Goal: Task Accomplishment & Management: Use online tool/utility

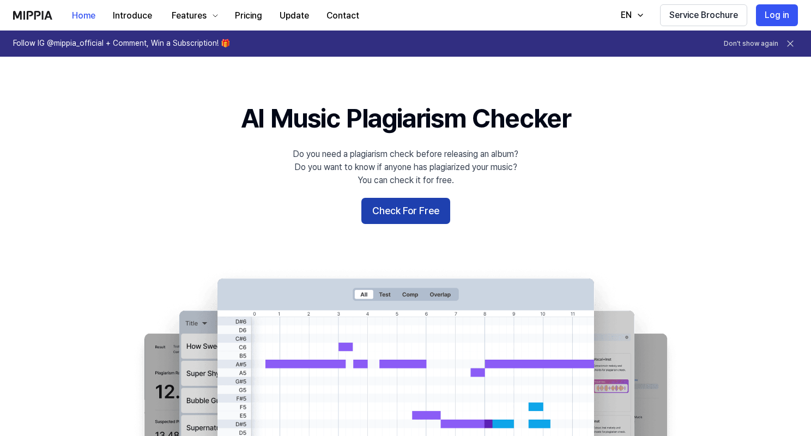
click at [401, 216] on button "Check For Free" at bounding box center [405, 211] width 89 height 26
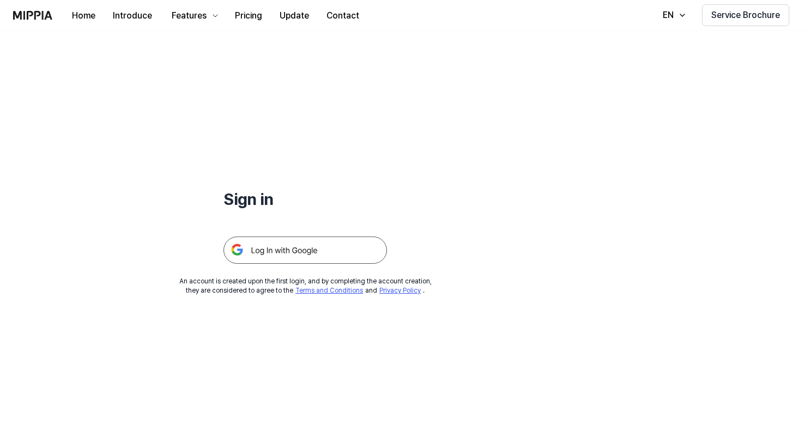
click at [343, 252] on img at bounding box center [305, 250] width 164 height 27
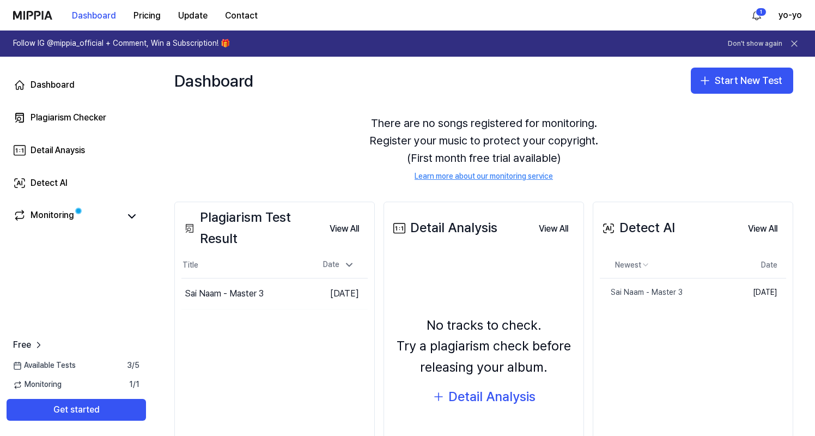
scroll to position [54, 0]
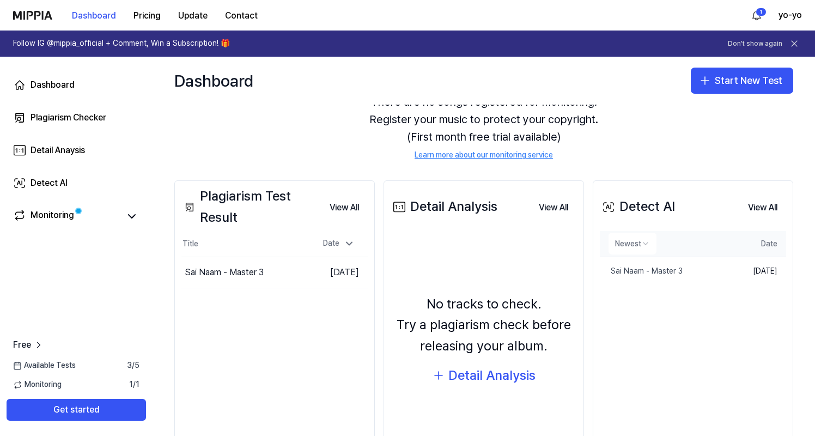
scroll to position [67, 0]
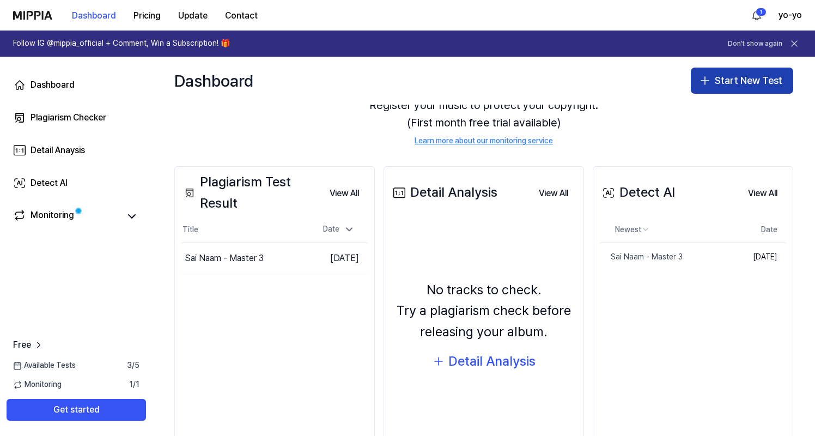
click at [744, 84] on button "Start New Test" at bounding box center [742, 81] width 102 height 26
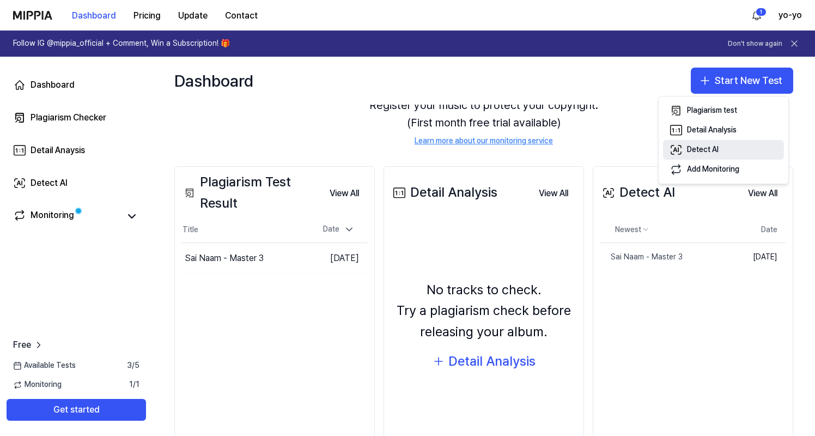
click at [729, 147] on button "Detect AI" at bounding box center [723, 150] width 121 height 20
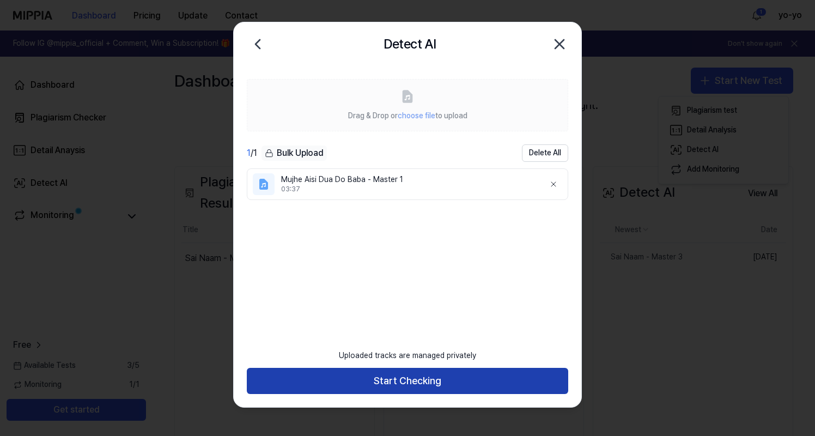
click at [434, 377] on button "Start Checking" at bounding box center [408, 381] width 322 height 26
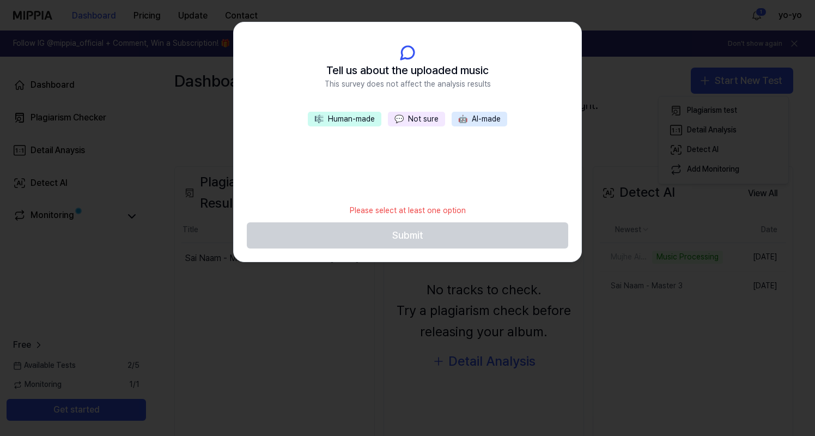
click at [360, 118] on button "🎼 Human-made" at bounding box center [345, 119] width 74 height 15
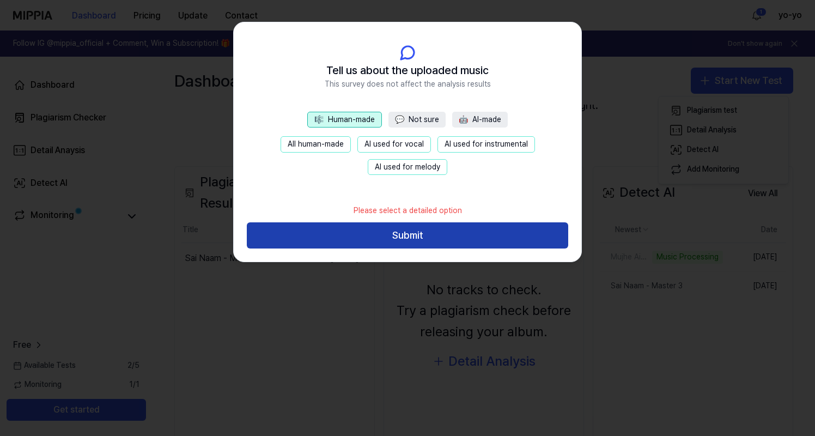
click at [483, 235] on button "Submit" at bounding box center [408, 235] width 322 height 26
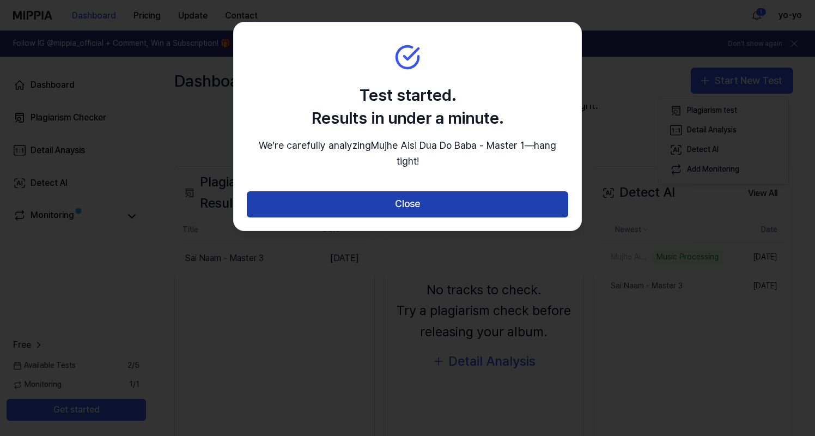
click at [445, 203] on button "Close" at bounding box center [408, 204] width 322 height 26
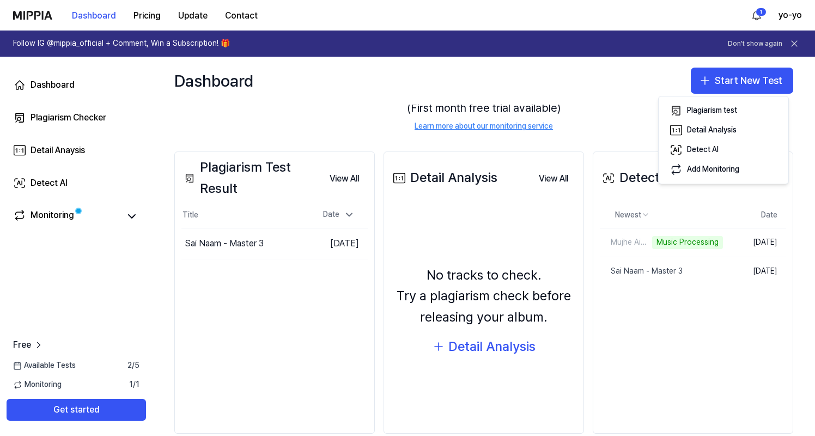
scroll to position [90, 0]
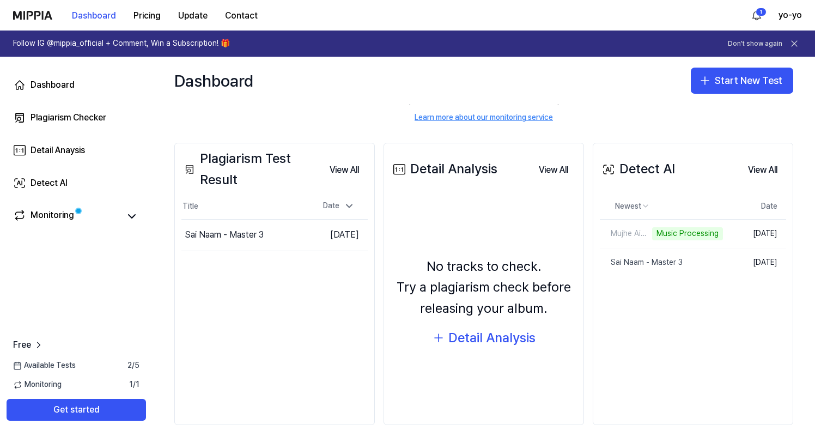
click at [794, 46] on icon at bounding box center [794, 43] width 11 height 11
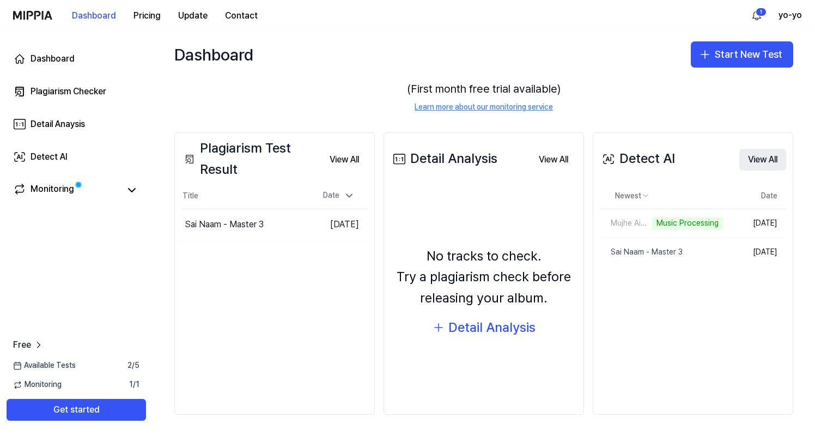
scroll to position [52, 0]
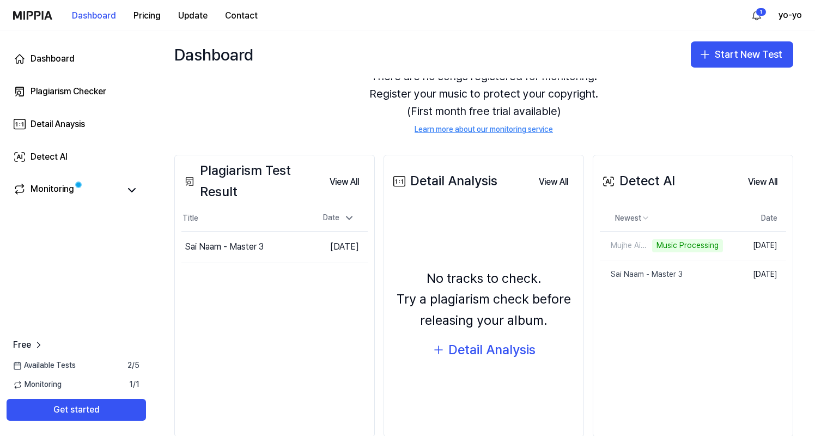
click at [310, 292] on div "Plagiarism Test Result View All Plagiarism Test Result Title Date Sai Naam - Ma…" at bounding box center [274, 296] width 201 height 282
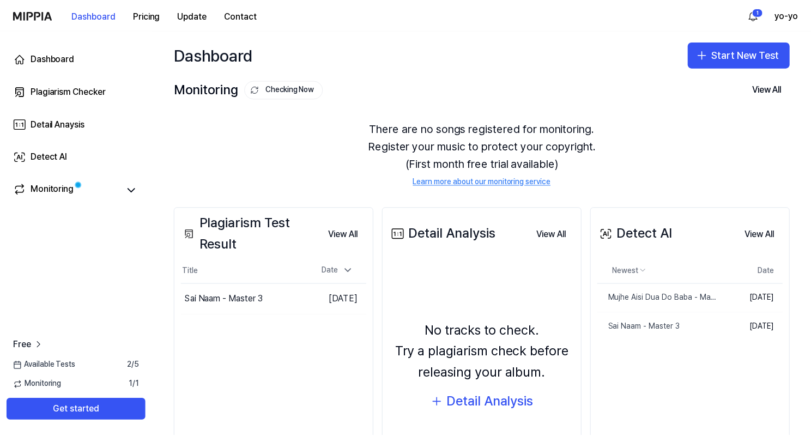
scroll to position [0, 0]
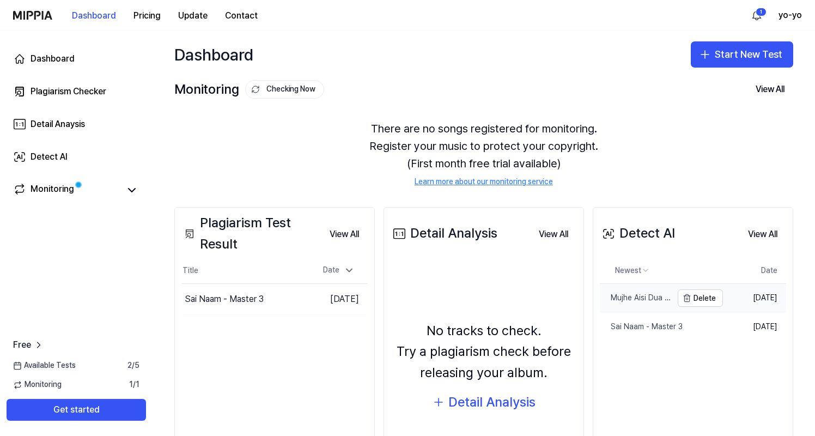
click at [661, 297] on div "Mujhe Aisi Dua Do Baba - Master 1" at bounding box center [636, 298] width 72 height 11
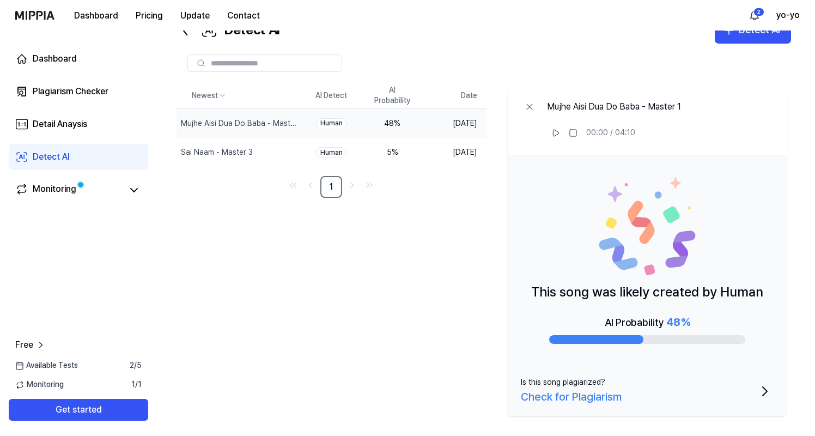
scroll to position [41, 0]
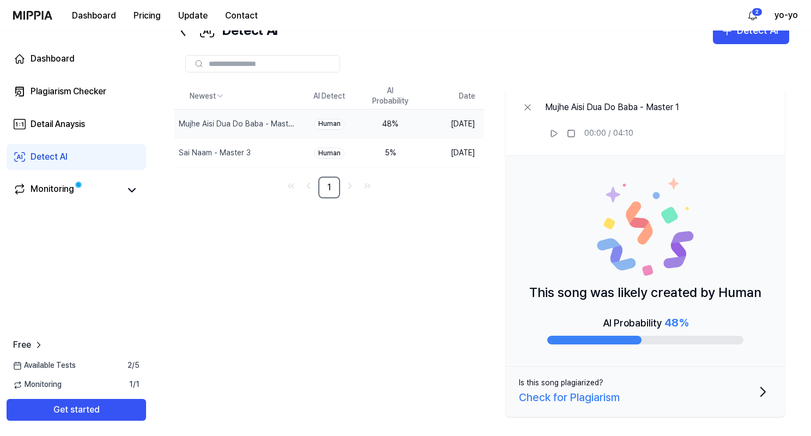
click at [617, 402] on div "Check for Plagiarism" at bounding box center [569, 397] width 101 height 17
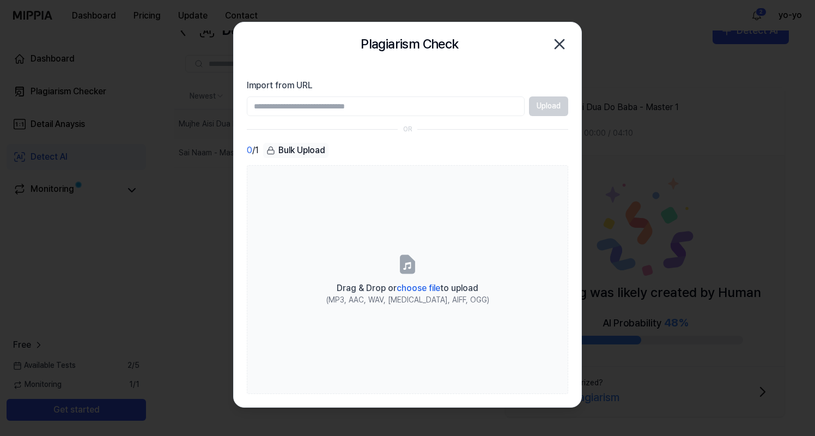
click at [561, 44] on icon "button" at bounding box center [559, 43] width 17 height 17
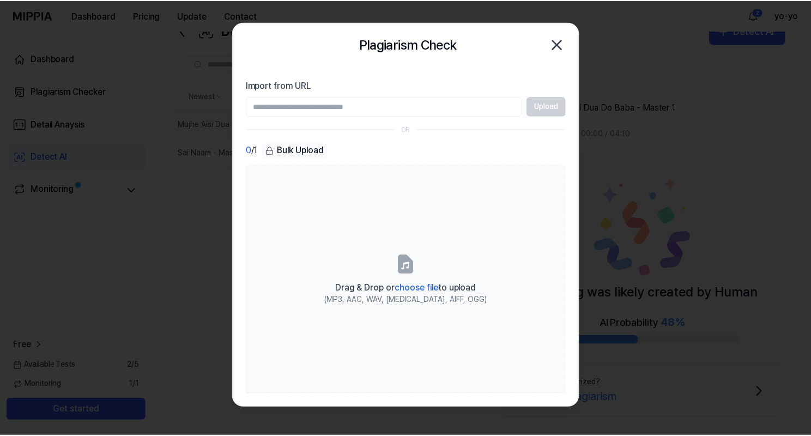
scroll to position [21, 0]
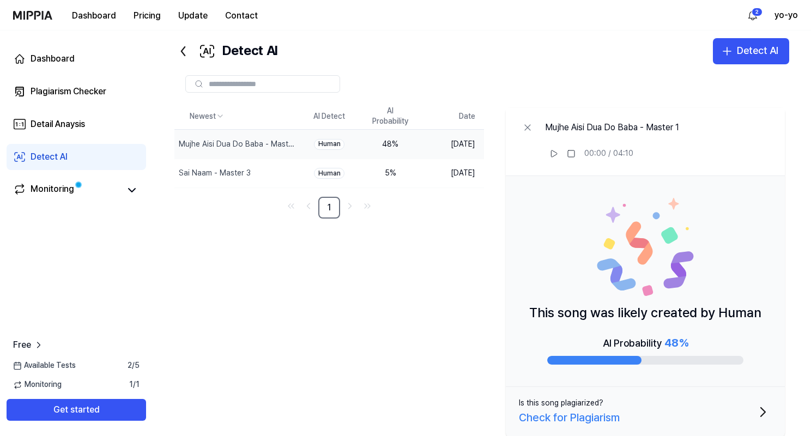
click at [579, 409] on div "Check for Plagiarism" at bounding box center [569, 417] width 101 height 17
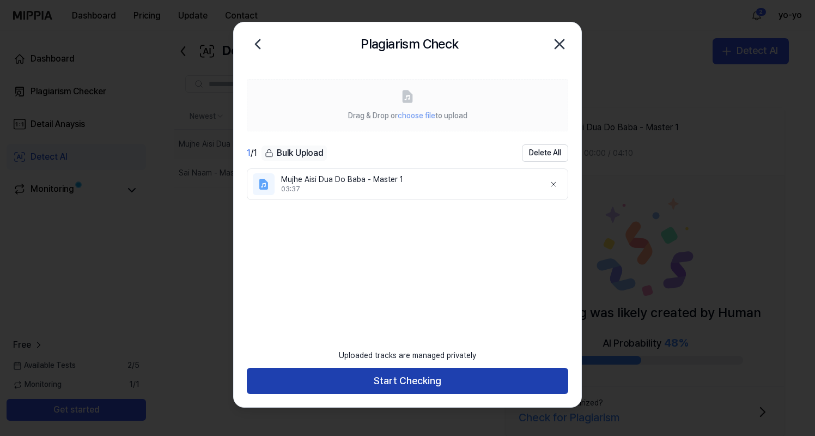
click at [449, 391] on button "Start Checking" at bounding box center [408, 381] width 322 height 26
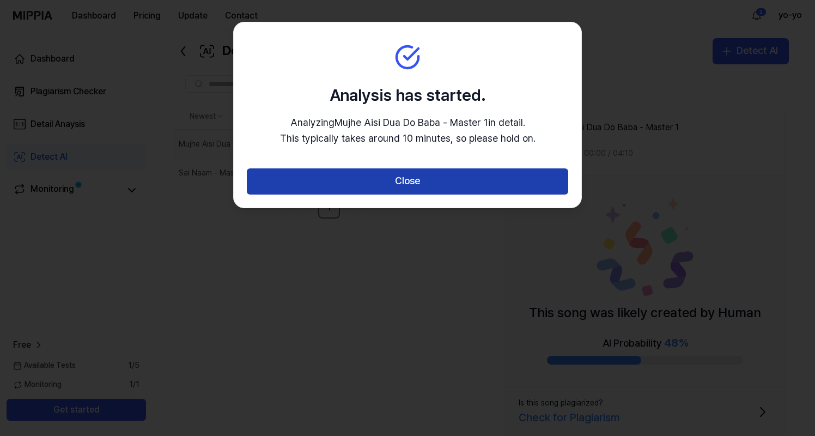
click at [452, 178] on button "Close" at bounding box center [408, 181] width 322 height 26
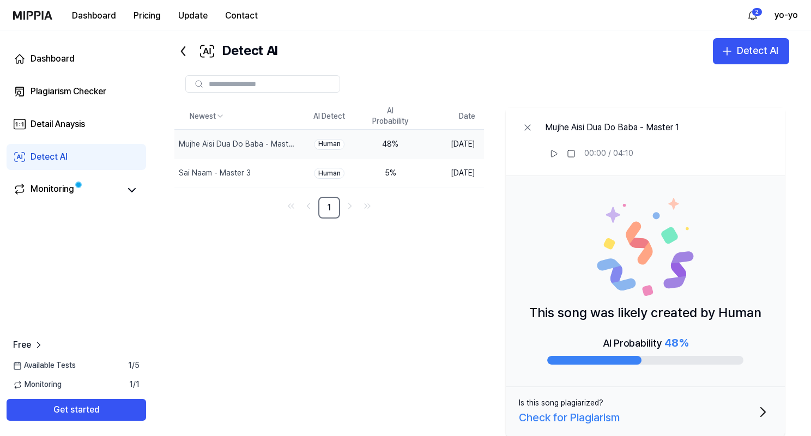
scroll to position [41, 0]
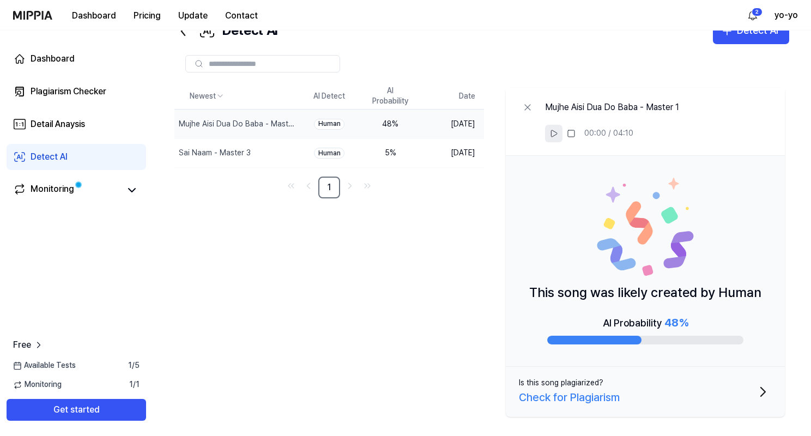
click at [556, 135] on icon at bounding box center [553, 133] width 9 height 9
click at [583, 153] on div "Mujhe Aisi Dua Do Baba - Master 1 00:03 / 04:10" at bounding box center [645, 122] width 279 height 68
drag, startPoint x: 602, startPoint y: 131, endPoint x: 605, endPoint y: 123, distance: 9.1
click at [605, 123] on div "00:04 / 04:10" at bounding box center [589, 134] width 88 height 22
click at [573, 134] on rect at bounding box center [571, 133] width 7 height 7
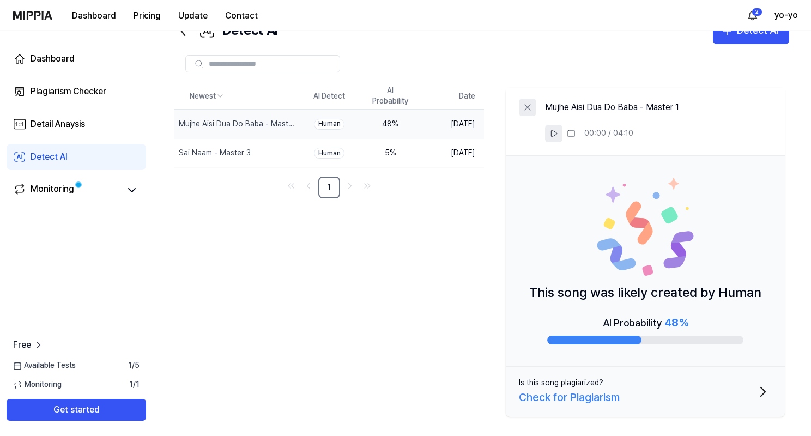
click at [526, 107] on icon at bounding box center [527, 107] width 11 height 11
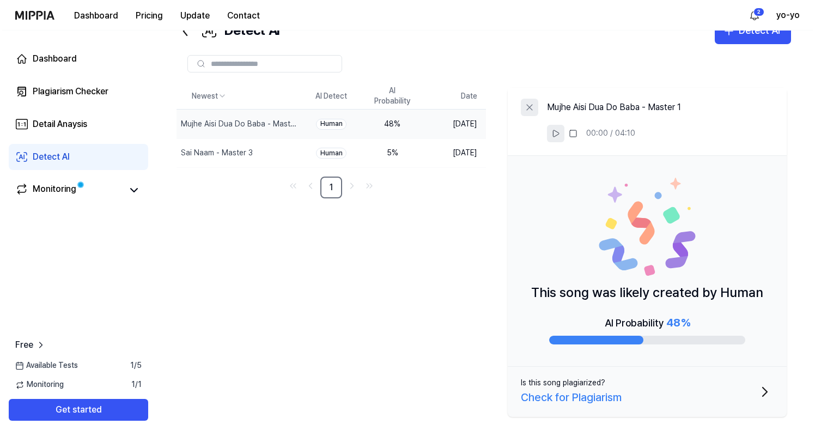
scroll to position [0, 0]
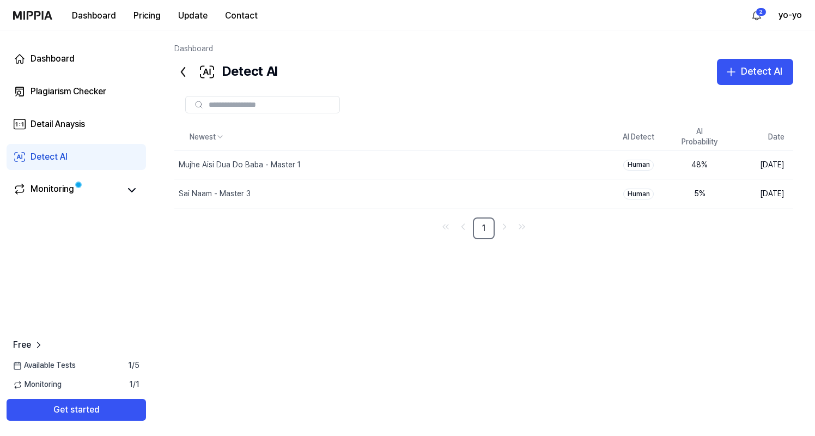
click at [188, 74] on icon at bounding box center [182, 71] width 17 height 17
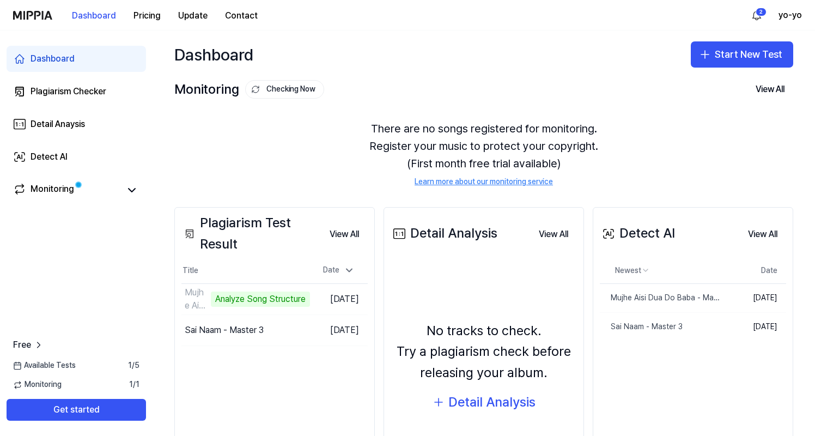
scroll to position [75, 0]
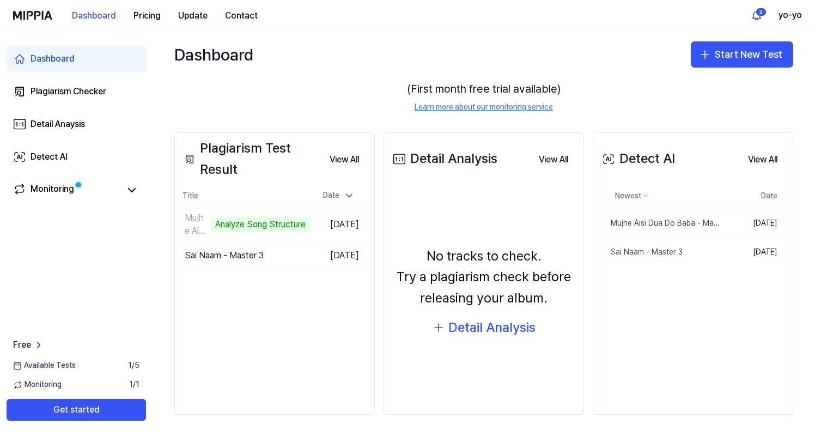
click at [652, 291] on div "Detect AI View All Detect AI Newest Date Mujhe Aisi Dua Do Baba - Master 1 Dele…" at bounding box center [693, 273] width 201 height 282
click at [727, 55] on button "Start New Test" at bounding box center [742, 54] width 102 height 26
click at [703, 284] on div "Newest Date Mujhe Aisi Dua Do Baba - Master 1 Delete [DATE] Sai Naam - Master 3…" at bounding box center [693, 235] width 186 height 105
click at [656, 155] on div "Detect AI" at bounding box center [637, 158] width 75 height 21
click at [757, 155] on button "View All" at bounding box center [763, 160] width 47 height 22
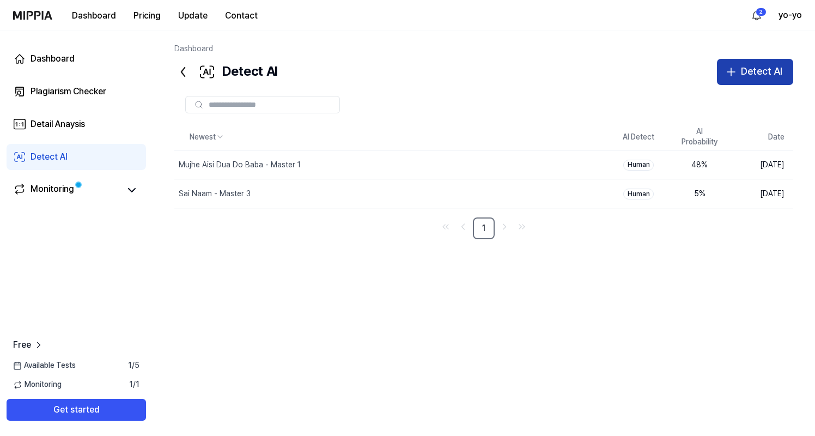
click at [763, 68] on div "Detect AI" at bounding box center [761, 72] width 41 height 16
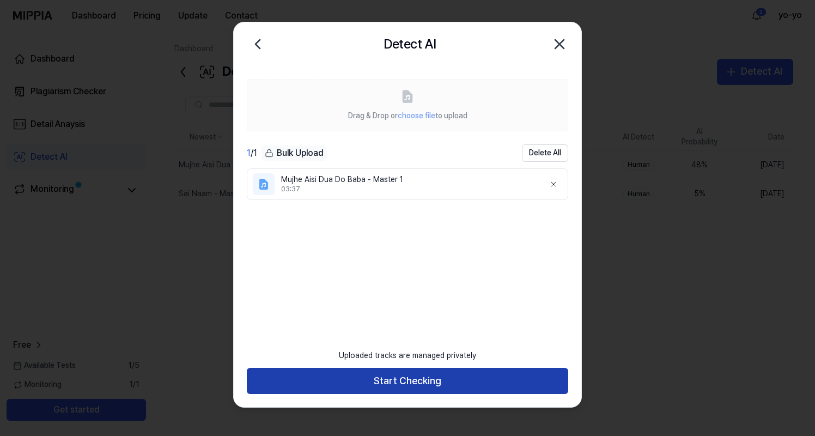
click at [454, 379] on button "Start Checking" at bounding box center [408, 381] width 322 height 26
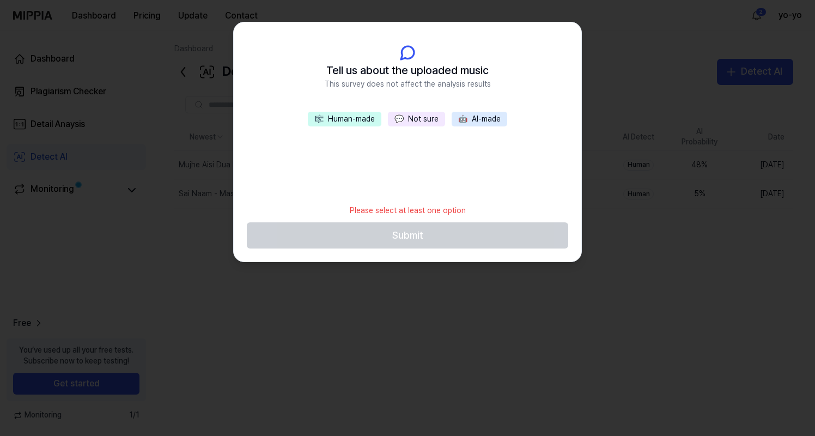
click at [426, 116] on button "💬 Not sure" at bounding box center [416, 119] width 57 height 15
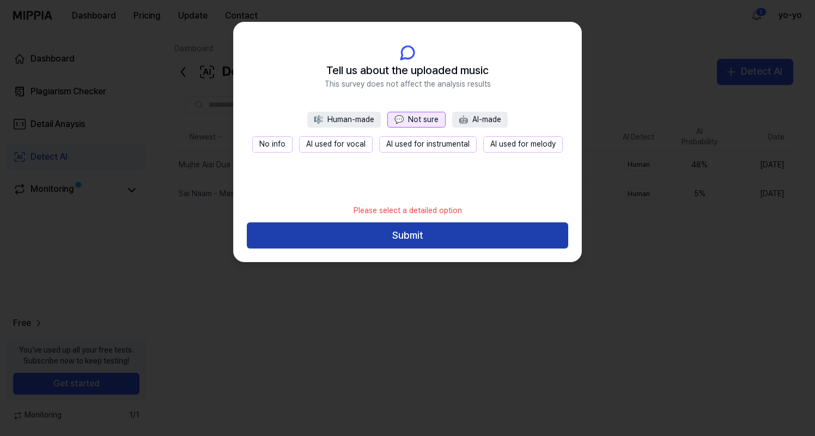
click at [428, 240] on button "Submit" at bounding box center [408, 235] width 322 height 26
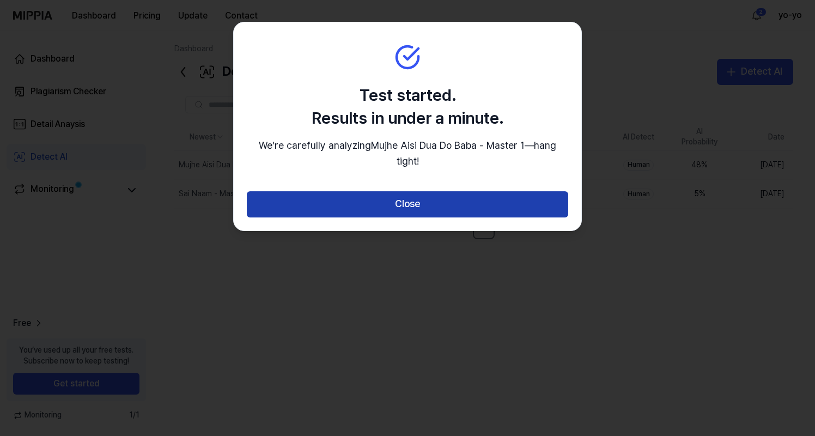
click at [436, 200] on button "Close" at bounding box center [408, 204] width 322 height 26
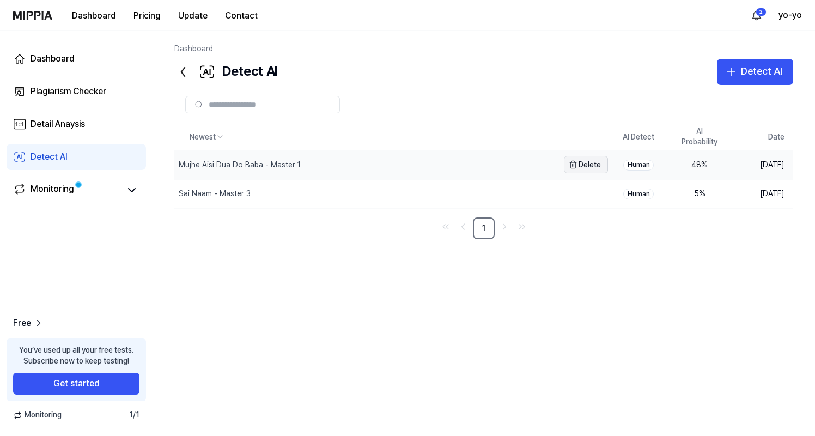
click at [583, 170] on button "Delete" at bounding box center [586, 164] width 44 height 17
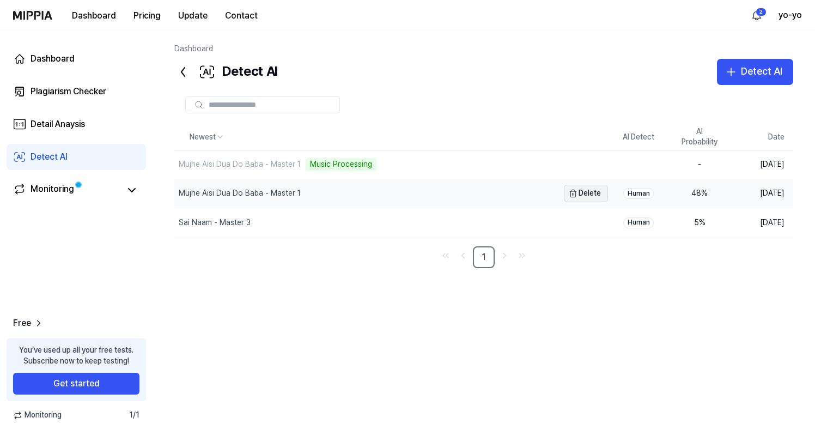
click at [593, 196] on button "Delete" at bounding box center [586, 193] width 44 height 17
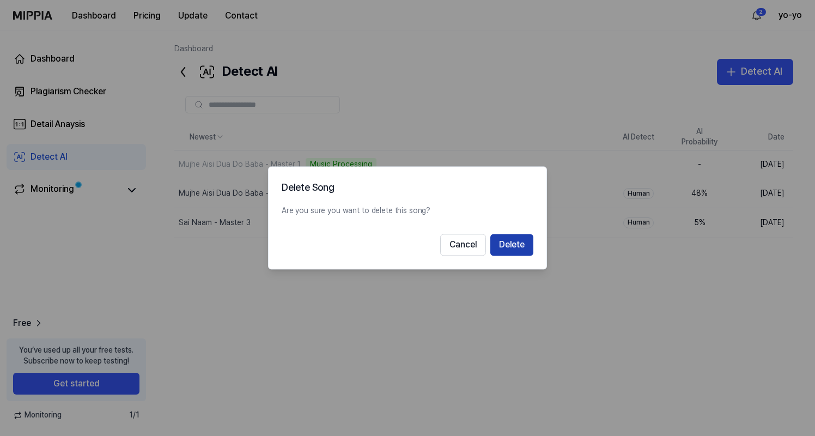
click at [523, 247] on button "Delete" at bounding box center [512, 245] width 43 height 22
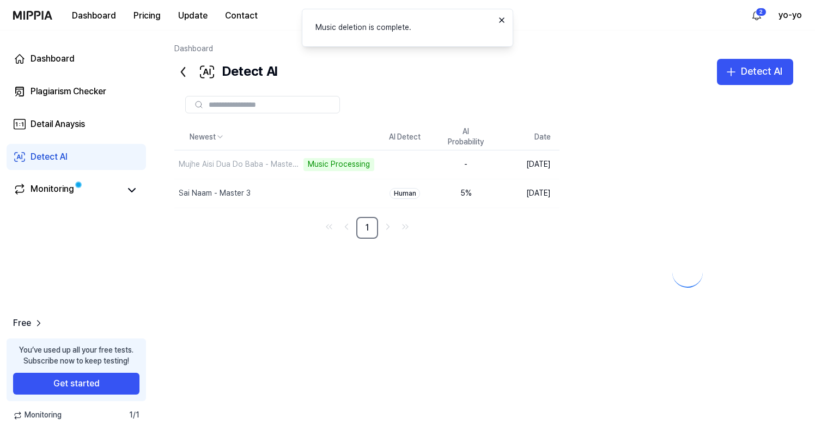
click at [501, 20] on icon "Notifications (F8)" at bounding box center [502, 20] width 9 height 9
click at [185, 74] on icon at bounding box center [182, 71] width 17 height 17
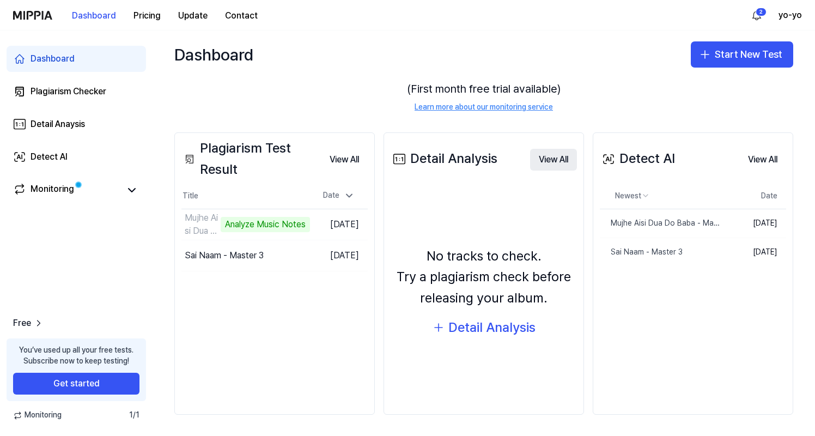
click at [542, 158] on button "View All" at bounding box center [553, 160] width 47 height 22
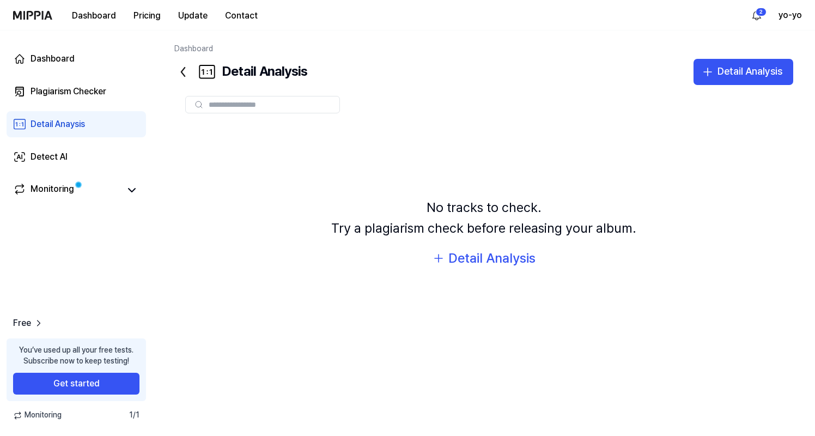
click at [187, 70] on icon at bounding box center [182, 71] width 17 height 17
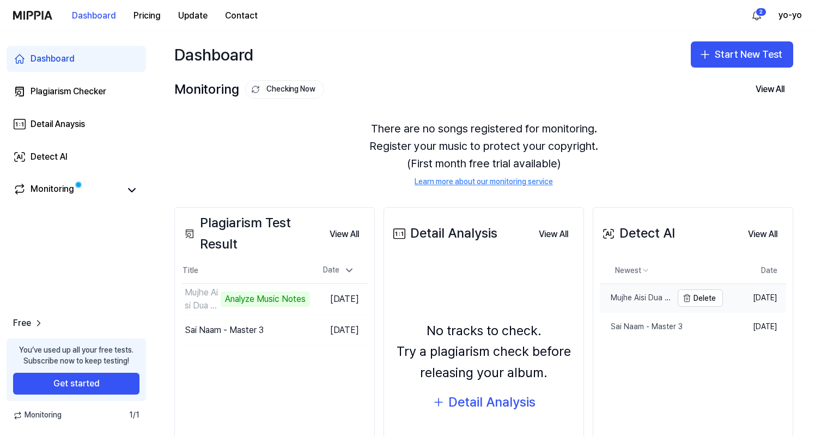
click at [636, 300] on div "Mujhe Aisi Dua Do Baba - Master 1" at bounding box center [636, 298] width 72 height 11
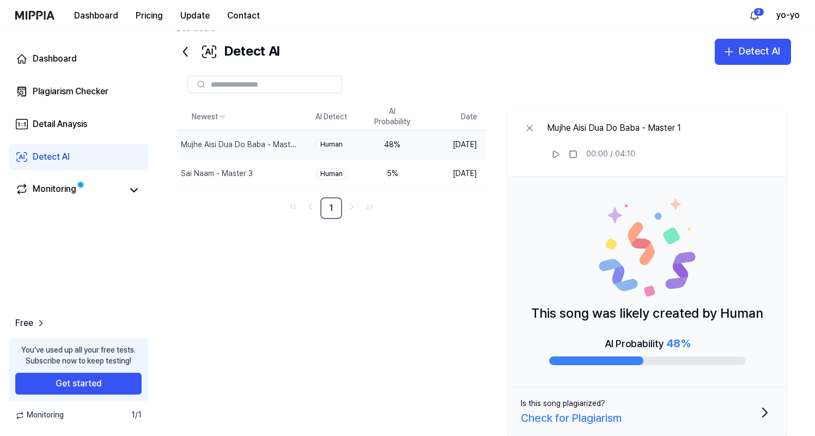
scroll to position [0, 0]
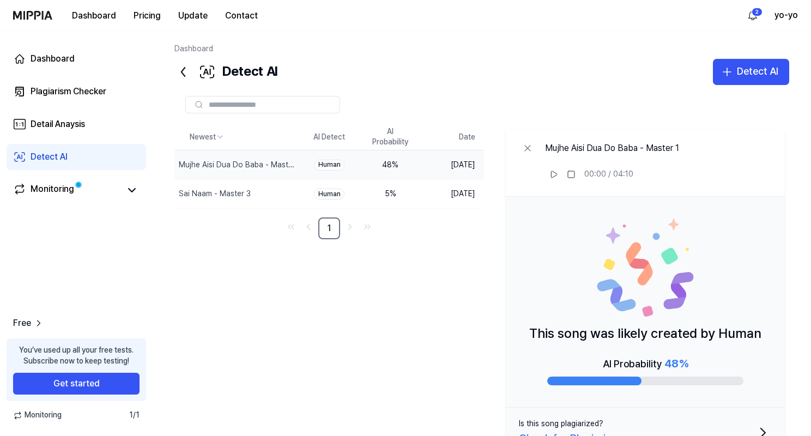
click at [184, 77] on icon at bounding box center [182, 71] width 17 height 17
